Goal: Find specific page/section: Find specific page/section

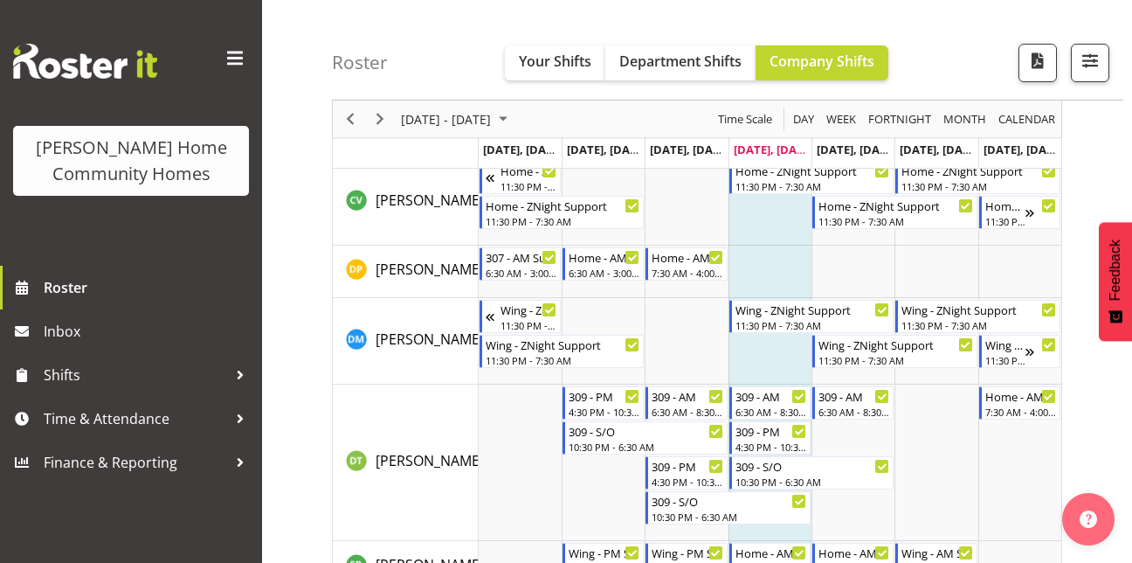
scroll to position [579, 0]
click at [379, 119] on span "Next" at bounding box center [380, 119] width 21 height 22
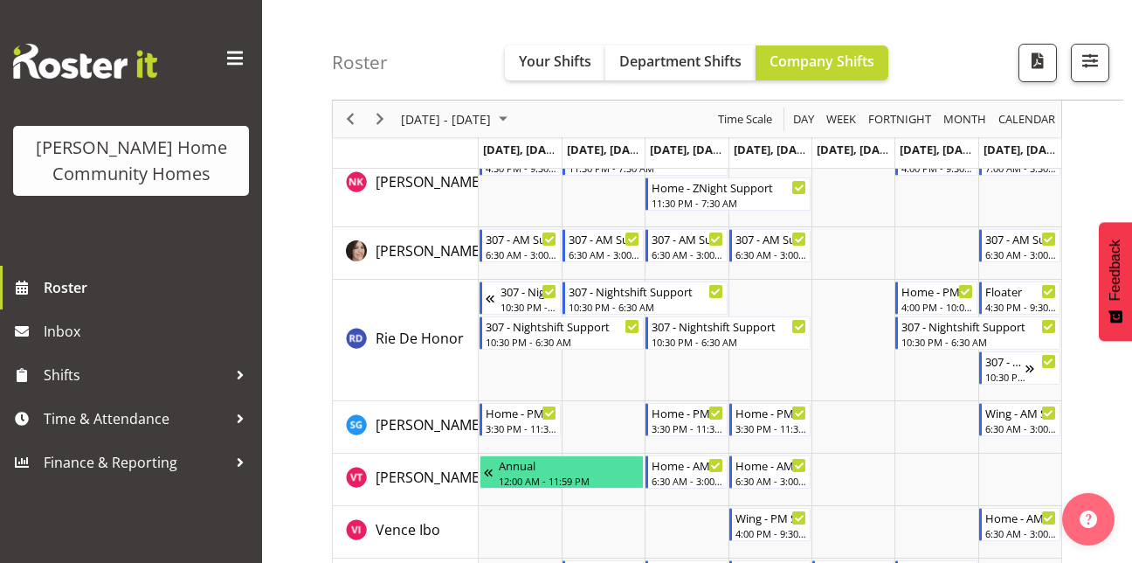
scroll to position [2552, 0]
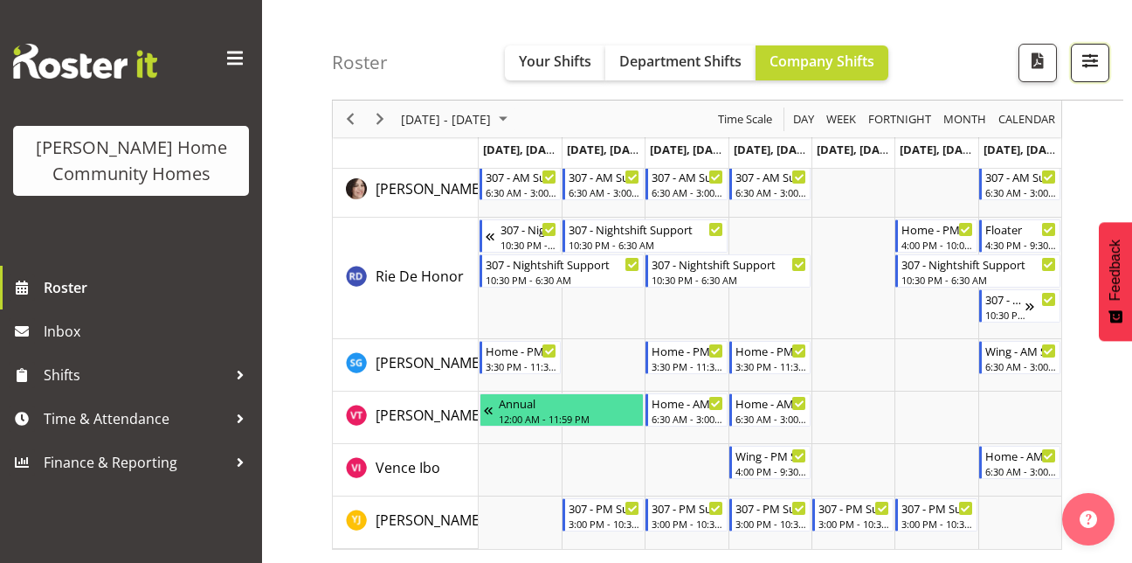
click at [1084, 63] on span "button" at bounding box center [1090, 60] width 23 height 23
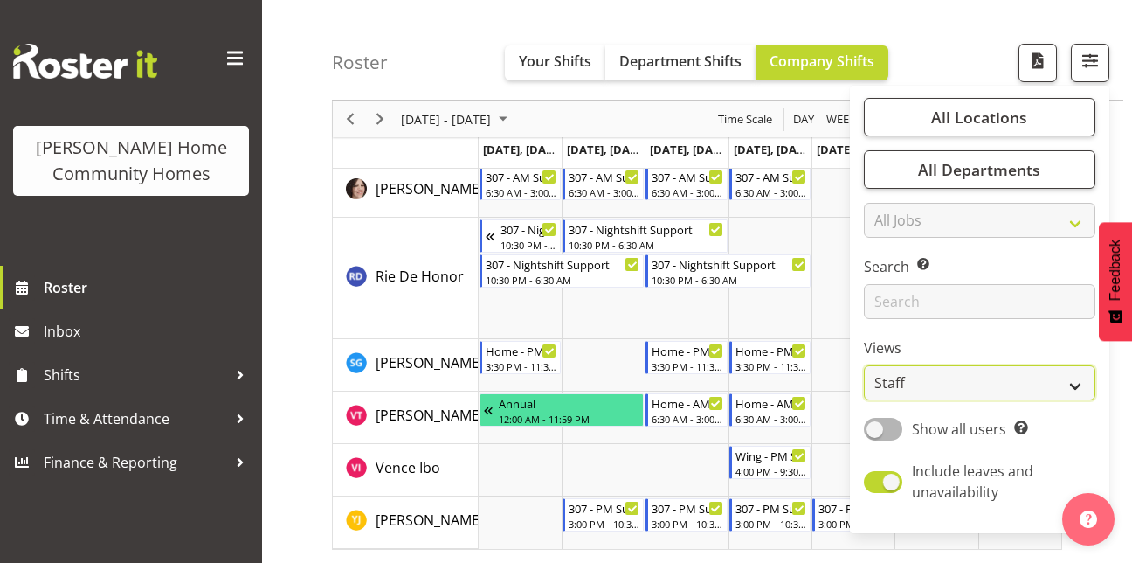
click at [882, 383] on select "Staff Role Shift - Horizontal Shift - Vertical Staff - Location" at bounding box center [980, 382] width 232 height 35
select select "role"
click at [865, 365] on select "Staff Role Shift - Horizontal Shift - Vertical Staff - Location" at bounding box center [980, 382] width 232 height 35
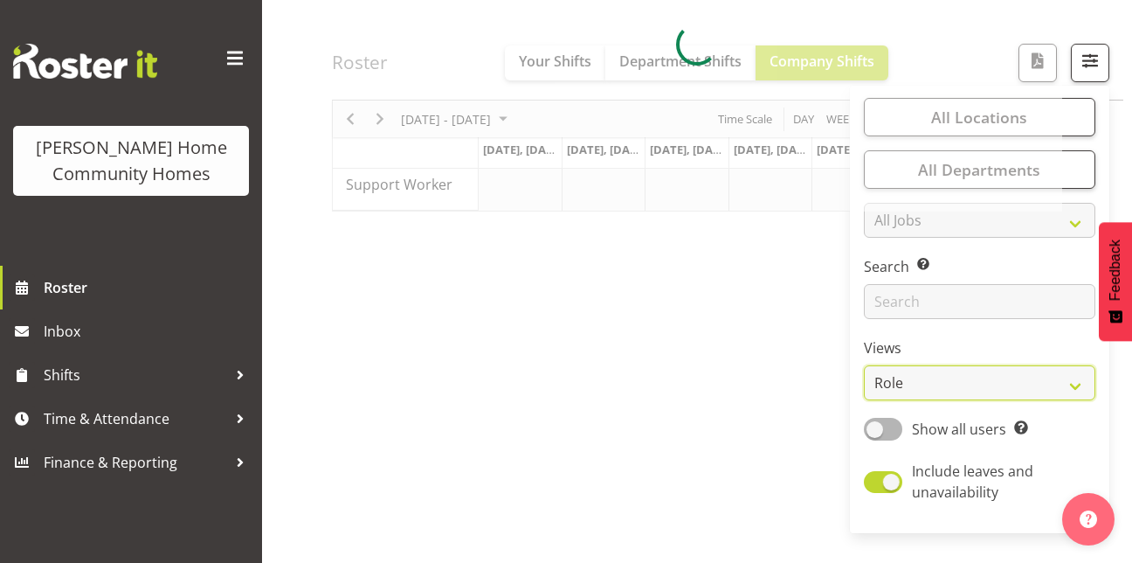
scroll to position [301, 0]
click at [963, 49] on div at bounding box center [697, 44] width 730 height 335
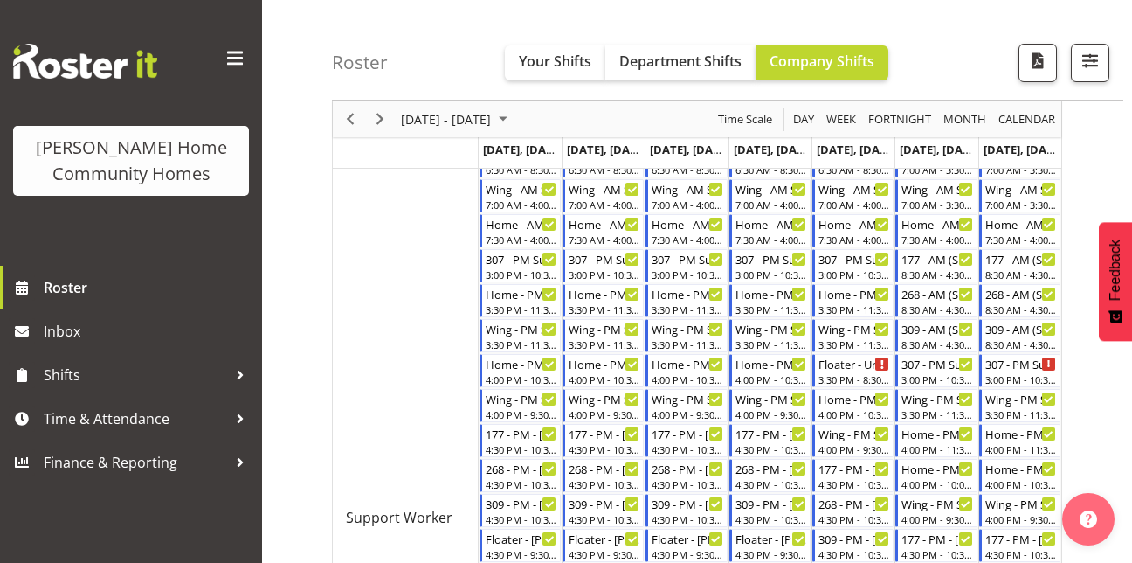
scroll to position [559, 0]
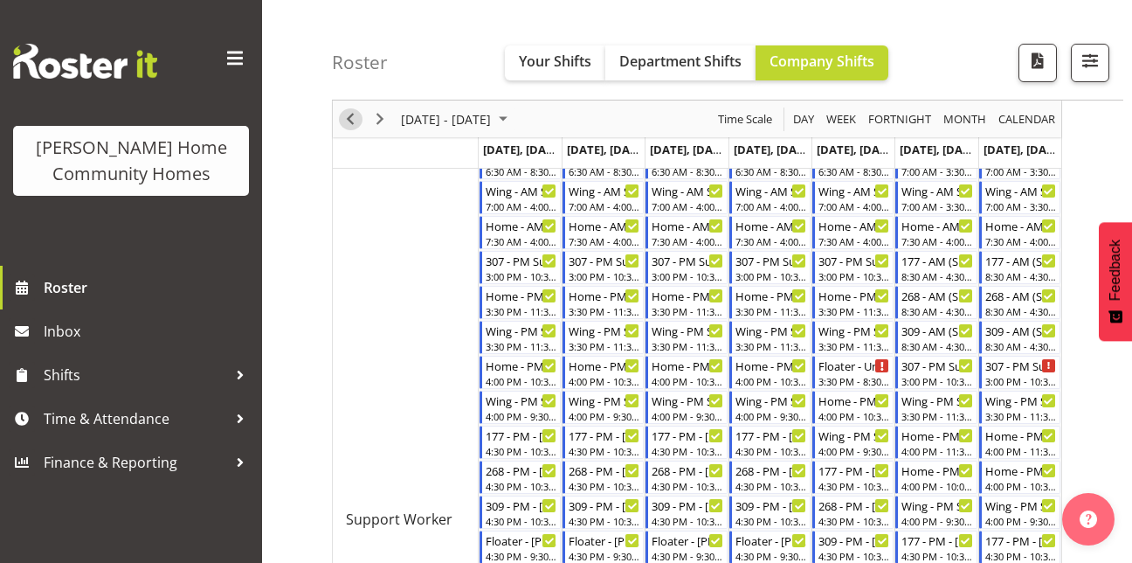
click at [350, 119] on span "Previous" at bounding box center [350, 119] width 21 height 22
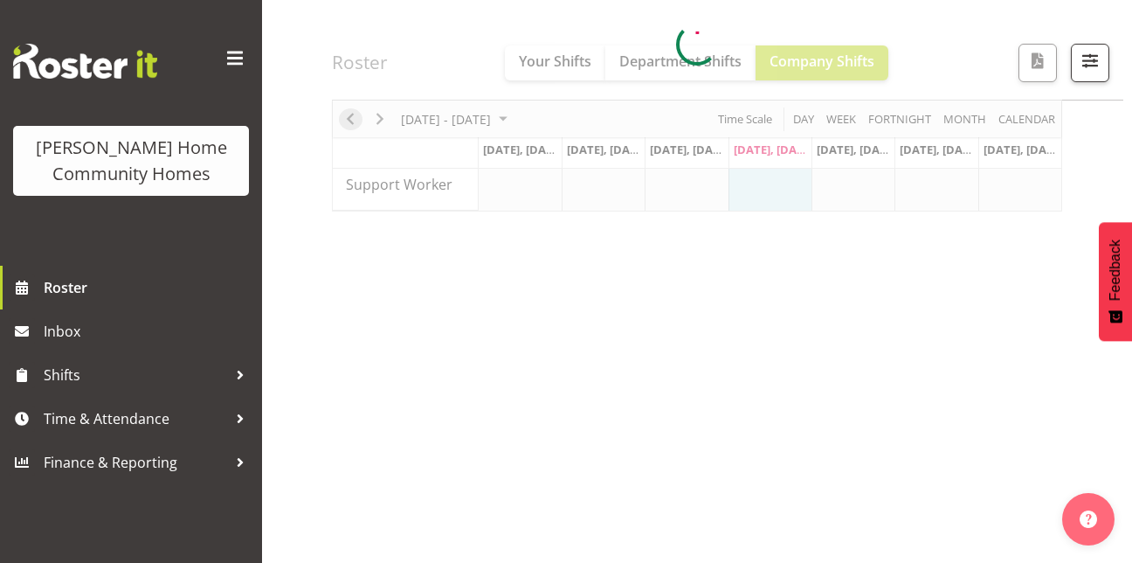
scroll to position [301, 0]
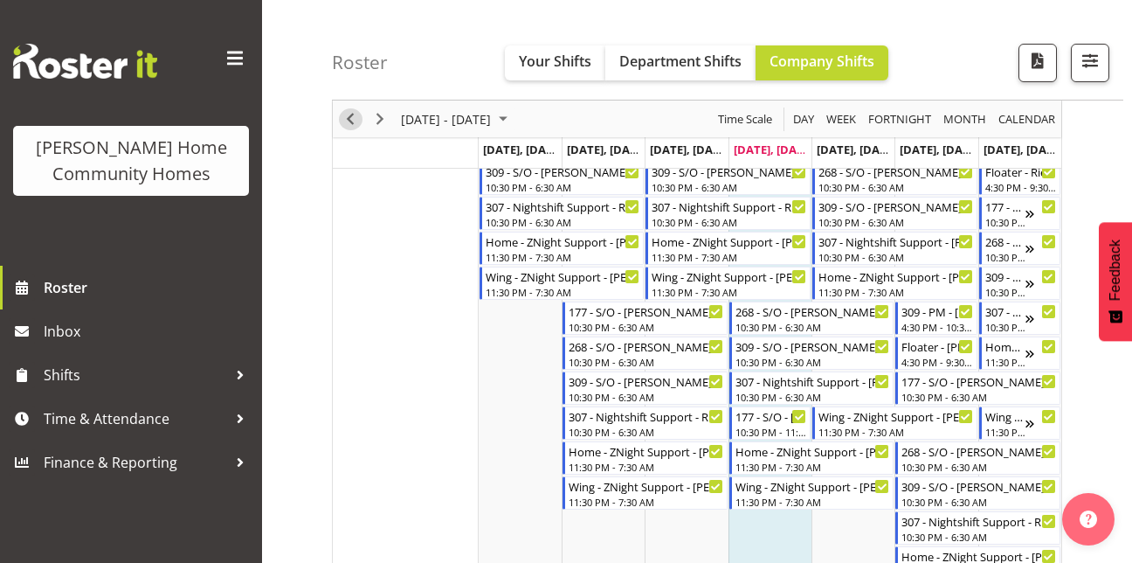
scroll to position [1115, 0]
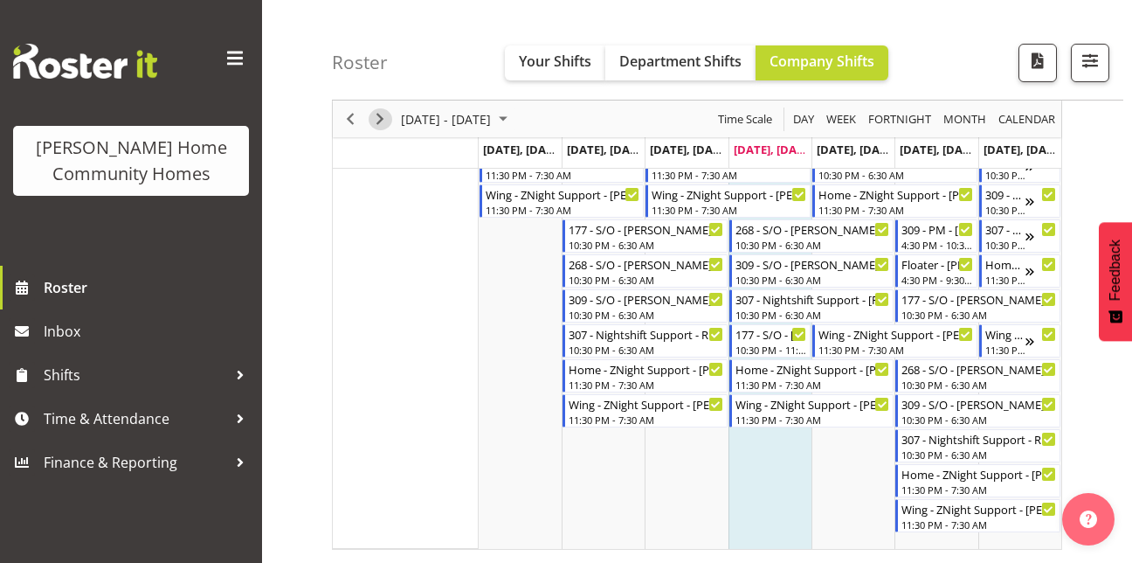
click at [381, 119] on span "Next" at bounding box center [380, 119] width 21 height 22
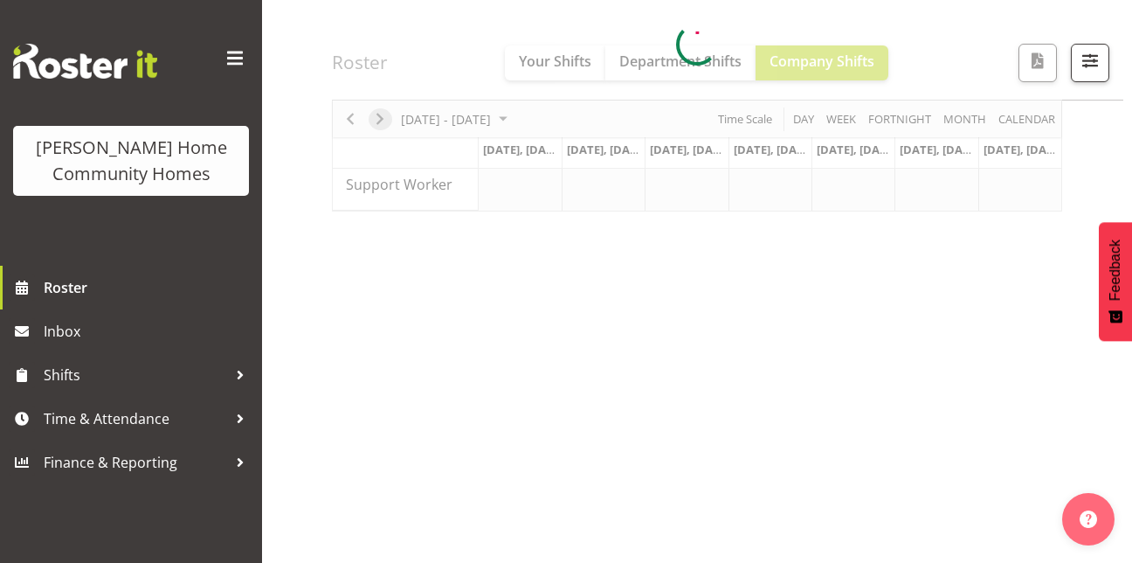
scroll to position [301, 0]
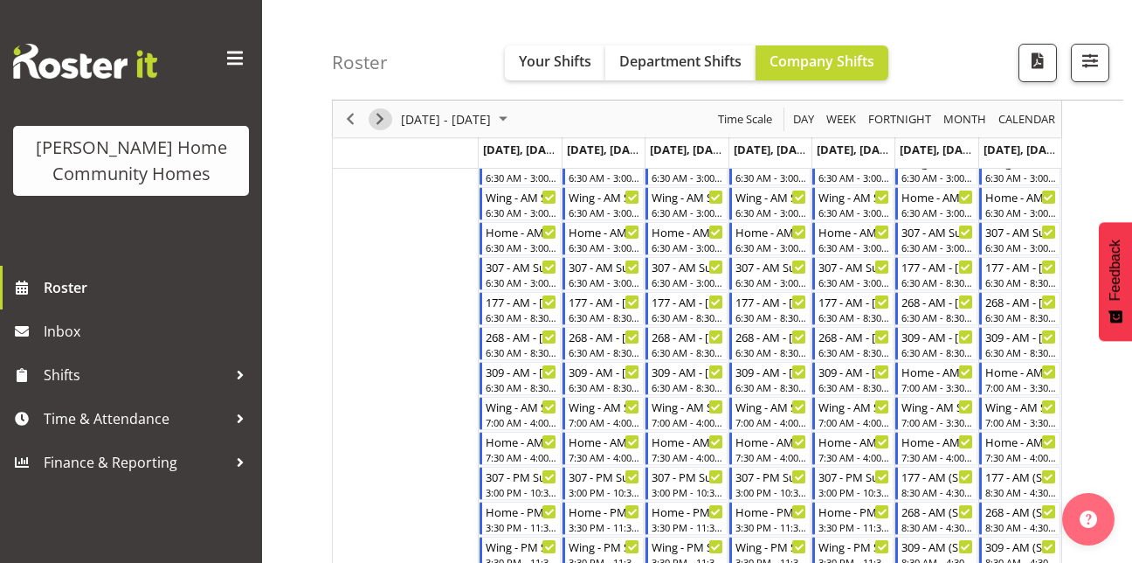
scroll to position [342, 0]
click at [382, 121] on span "Next" at bounding box center [380, 119] width 21 height 22
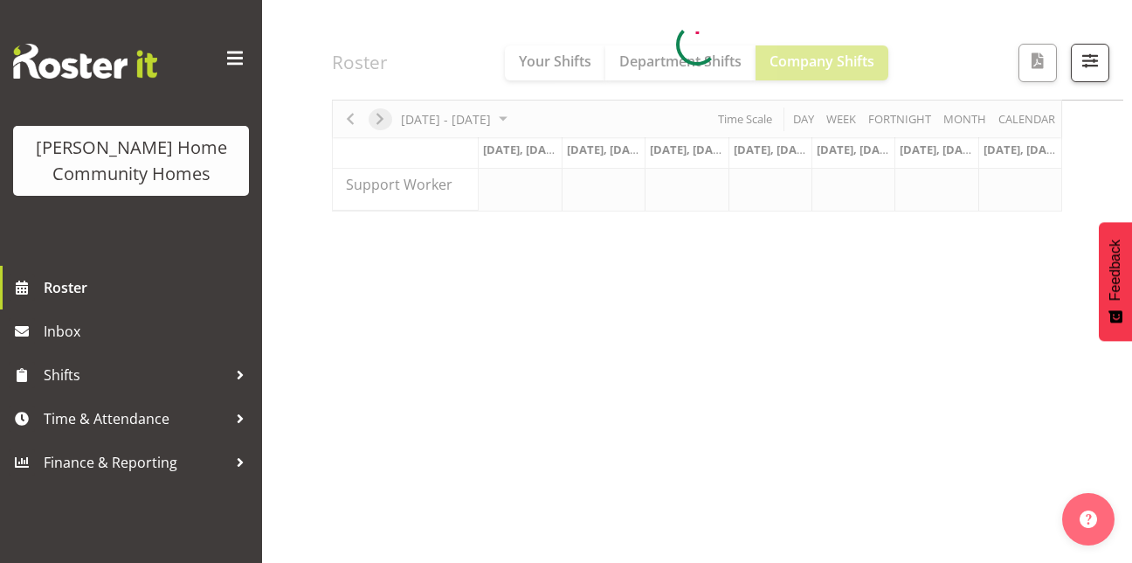
scroll to position [301, 0]
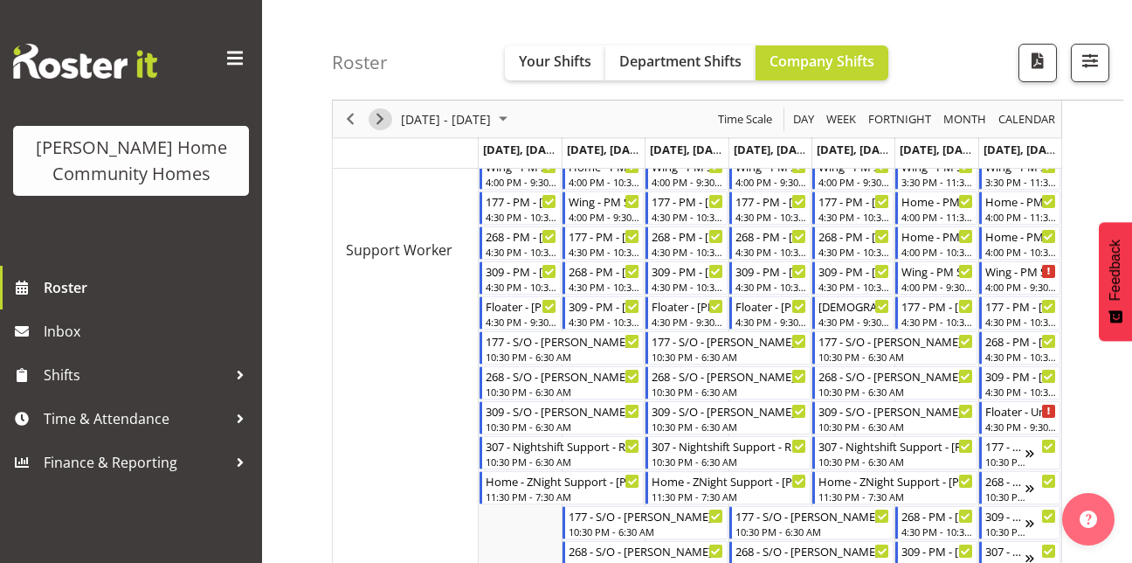
scroll to position [792, 0]
click at [387, 121] on span "Next" at bounding box center [380, 119] width 21 height 22
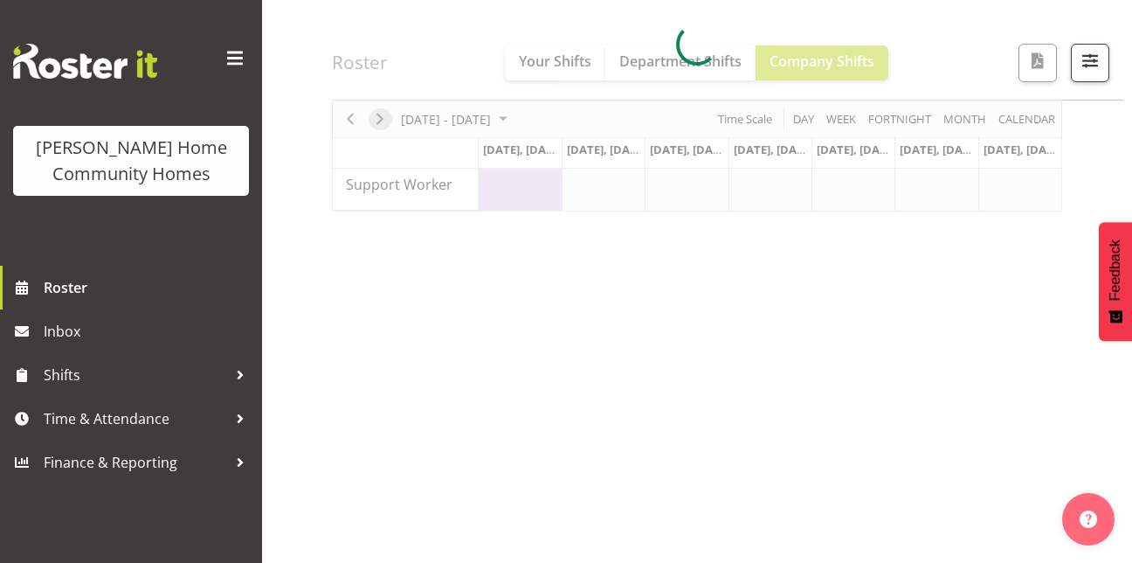
scroll to position [301, 0]
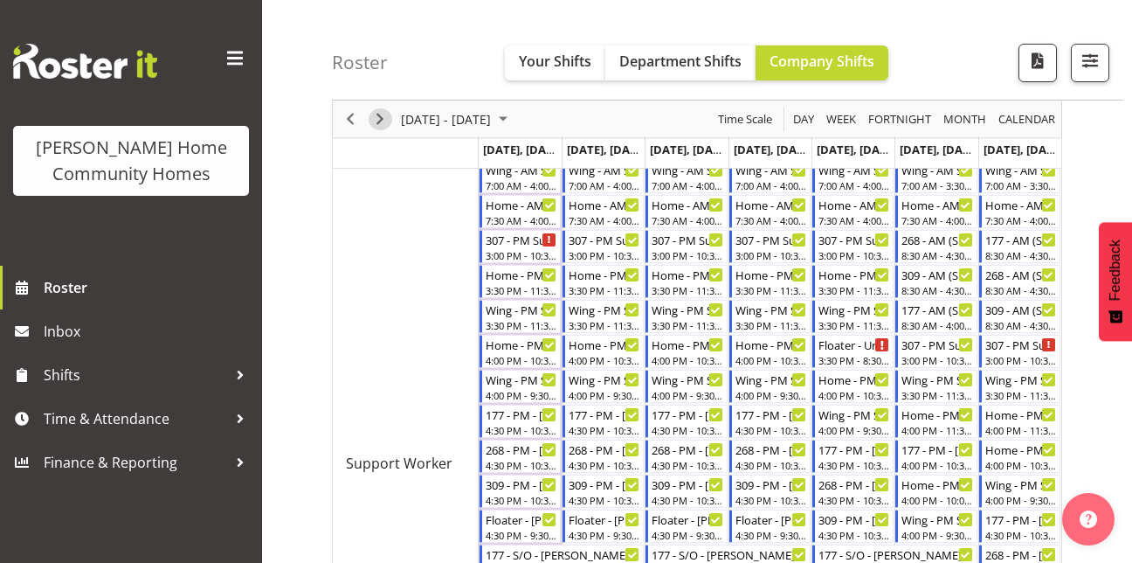
scroll to position [581, 0]
click at [381, 114] on span "Next" at bounding box center [380, 119] width 21 height 22
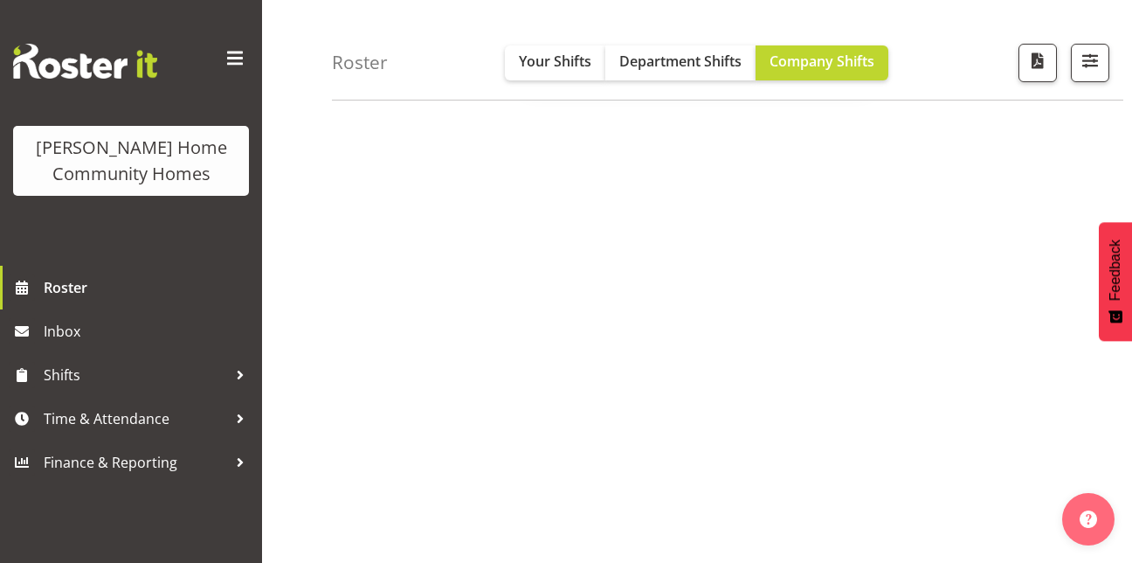
click at [744, 255] on div "[DATE] - [DATE] [DATE] Day Week Fortnight Month calendar Month Agenda Time Scal…" at bounding box center [732, 213] width 800 height 699
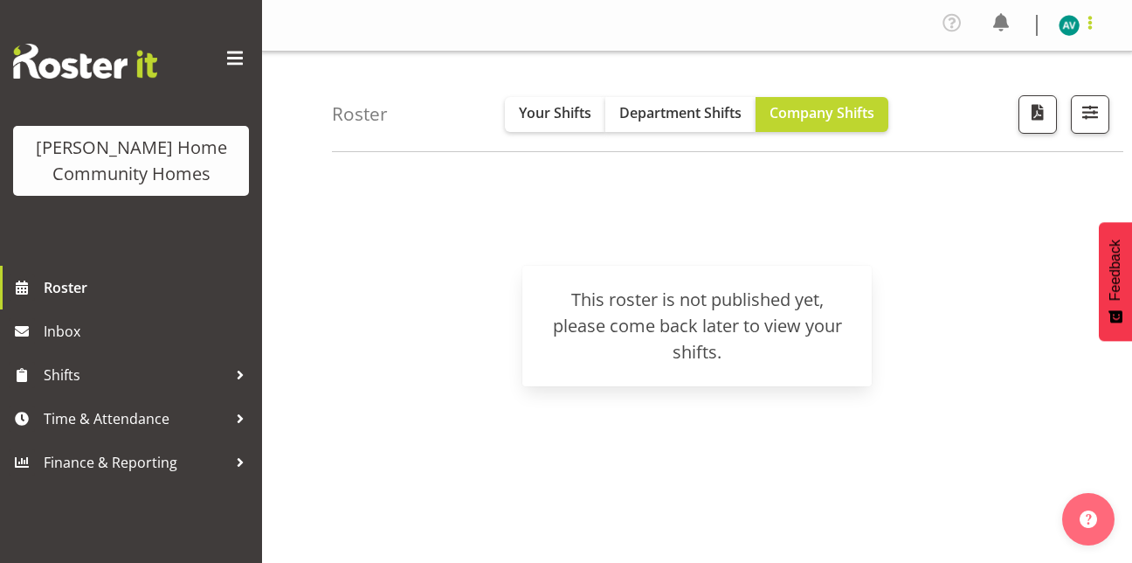
click at [1081, 31] on span at bounding box center [1090, 22] width 21 height 21
click at [965, 92] on link "Log Out" at bounding box center [1017, 95] width 168 height 31
